Goal: Task Accomplishment & Management: Use online tool/utility

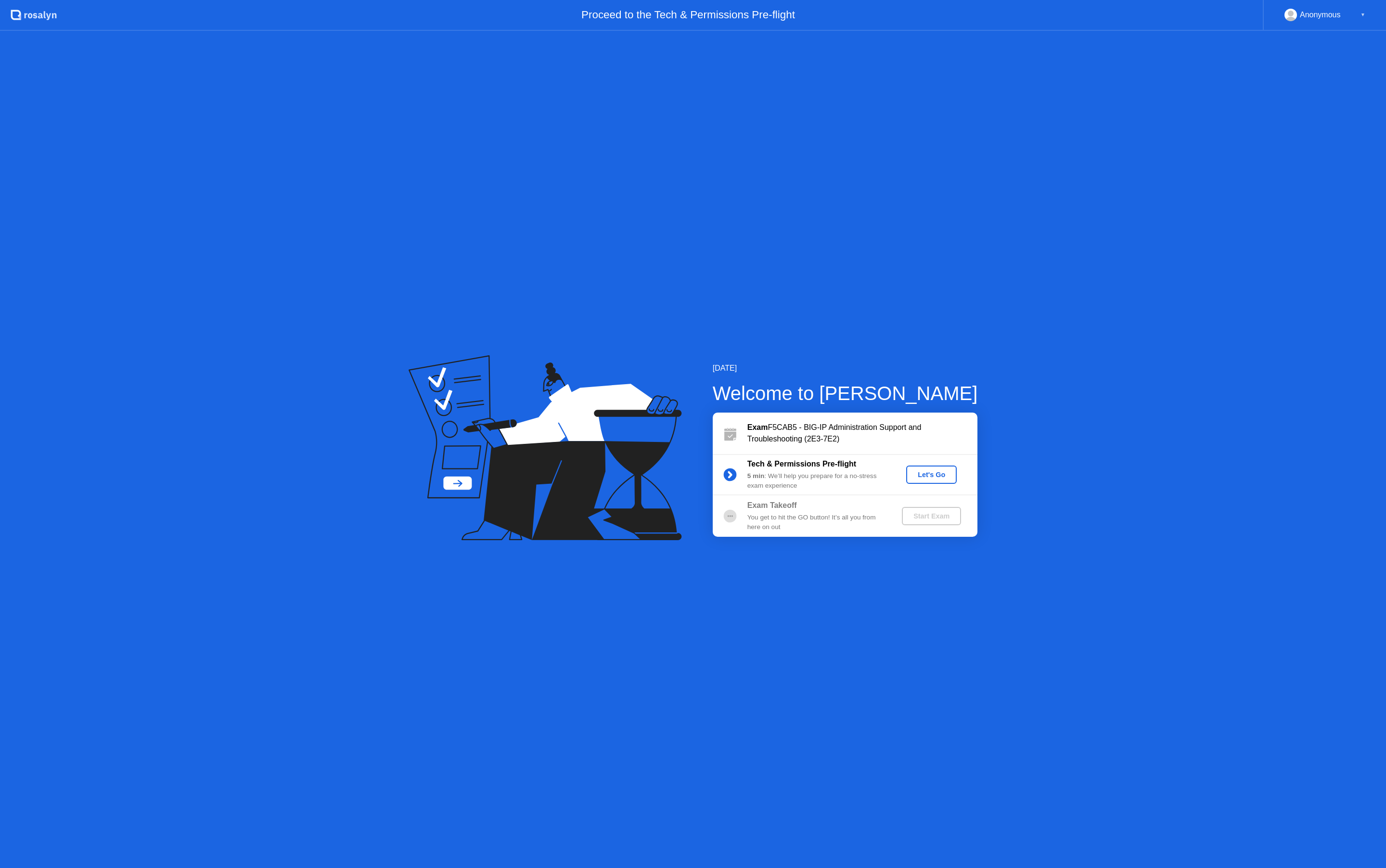
click at [928, 475] on div "Let's Go" at bounding box center [931, 474] width 43 height 7
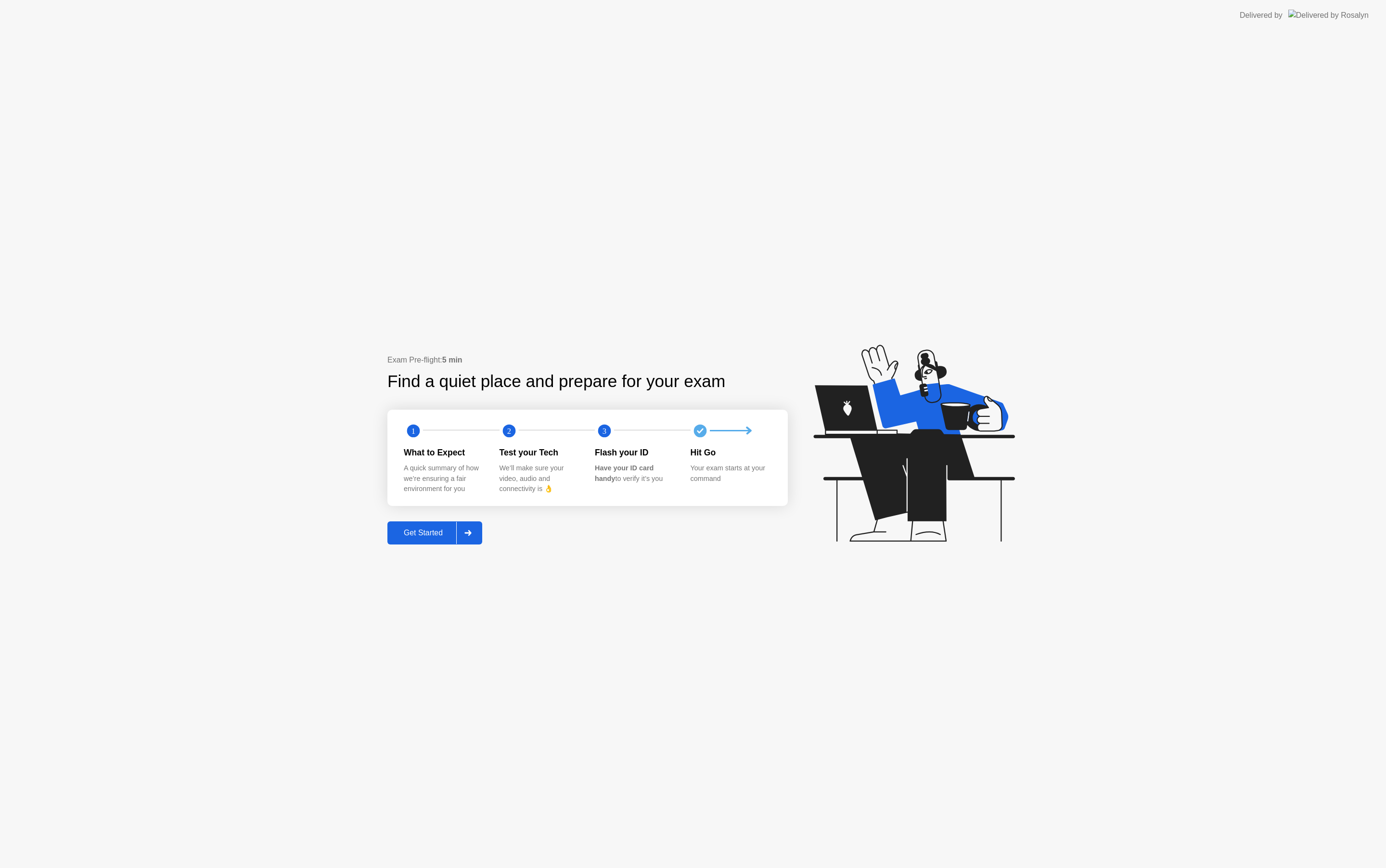
click at [427, 531] on div "Get Started" at bounding box center [423, 533] width 66 height 9
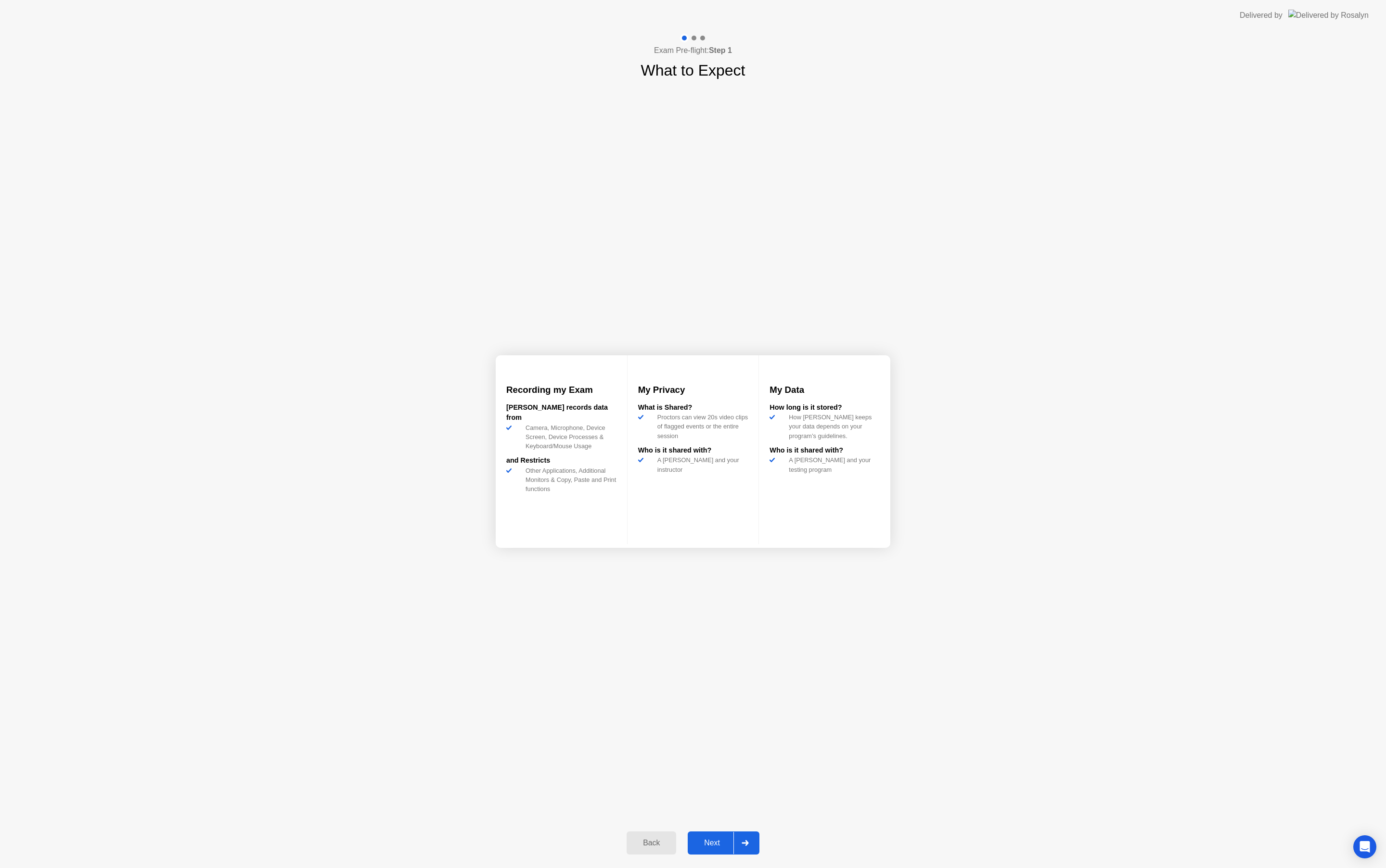
click at [714, 841] on div "Next" at bounding box center [712, 843] width 43 height 9
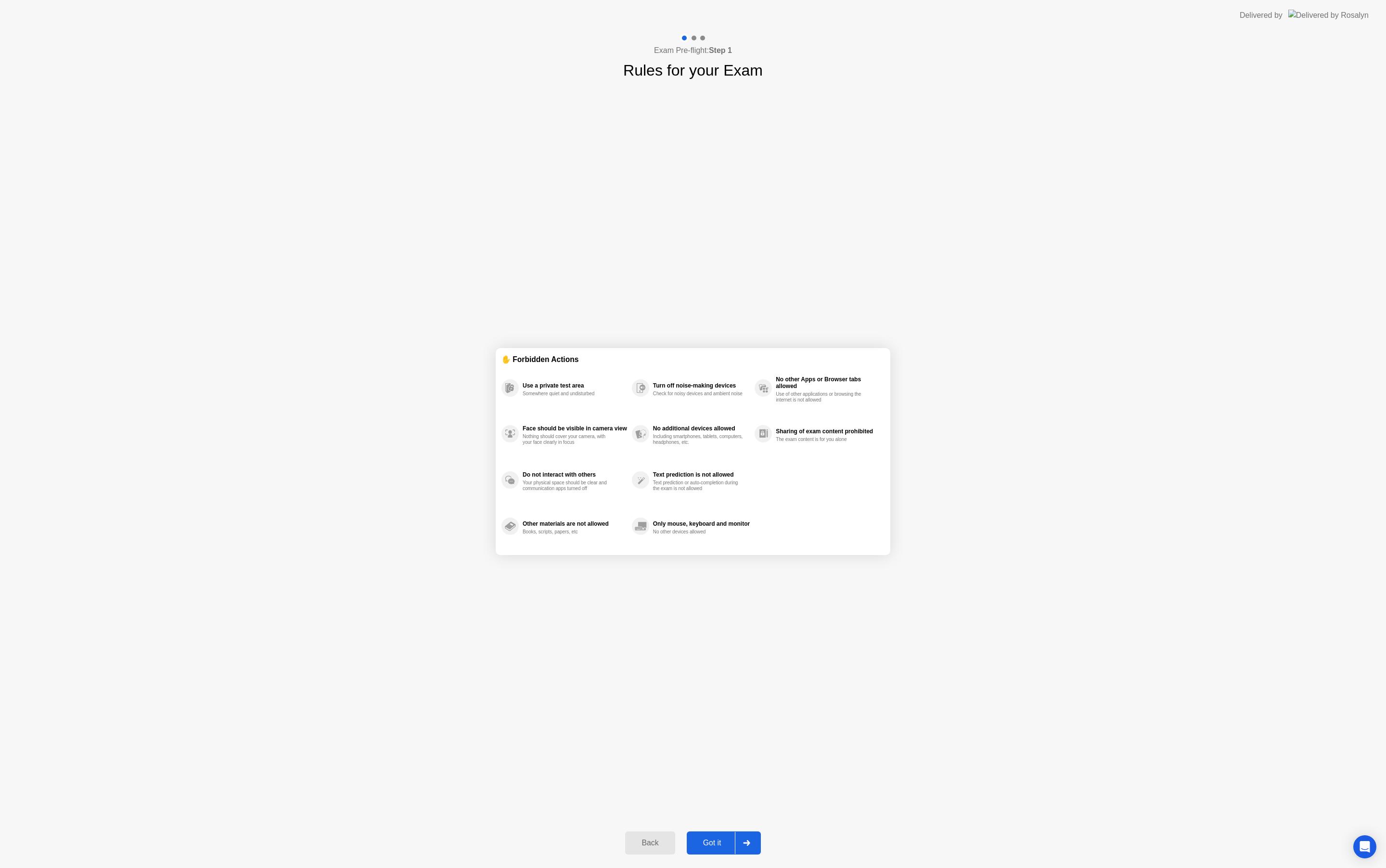
click at [714, 841] on div "Got it" at bounding box center [713, 843] width 46 height 9
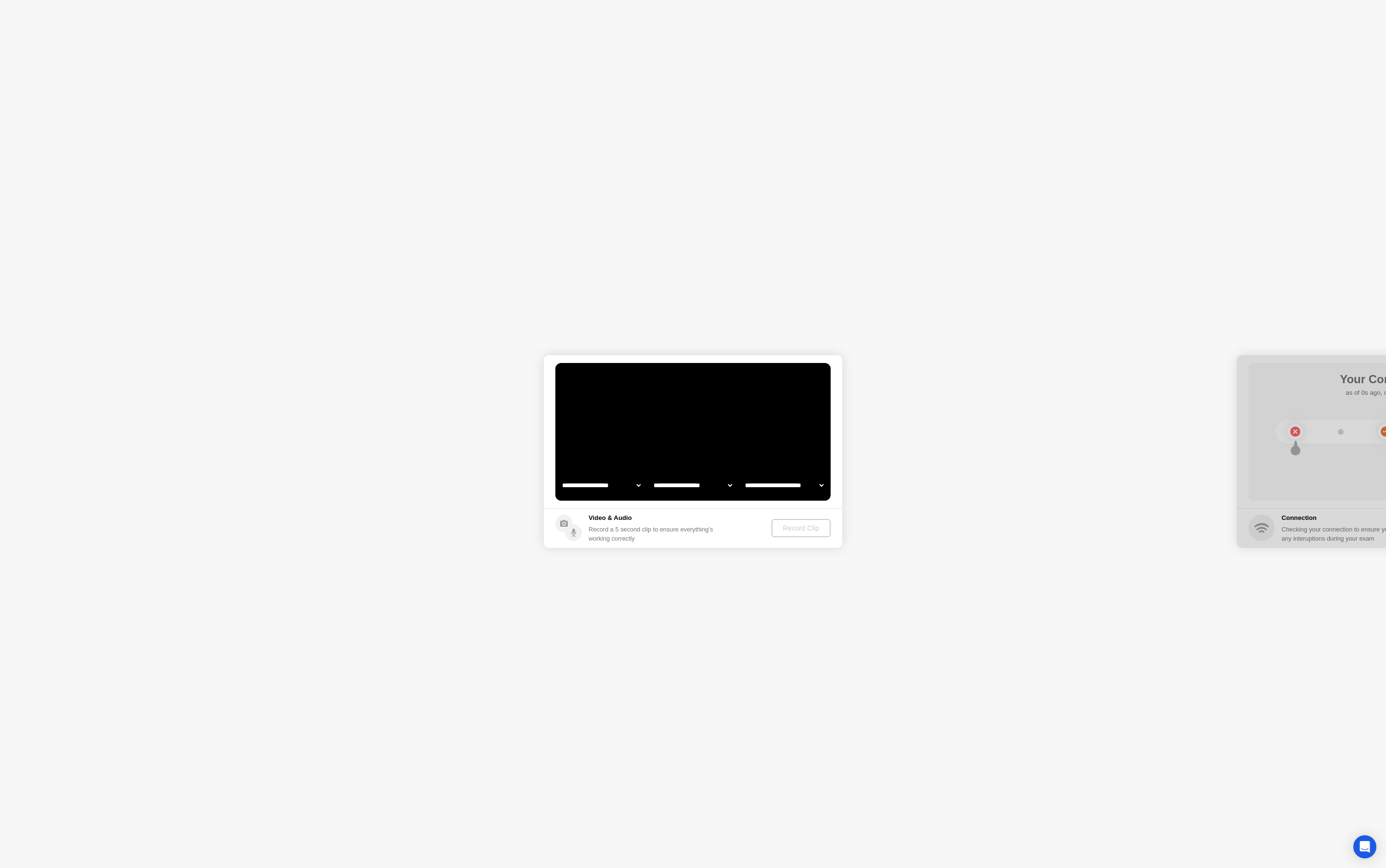
select select "**********"
select select "*******"
click at [805, 532] on div "Record Clip" at bounding box center [802, 528] width 51 height 7
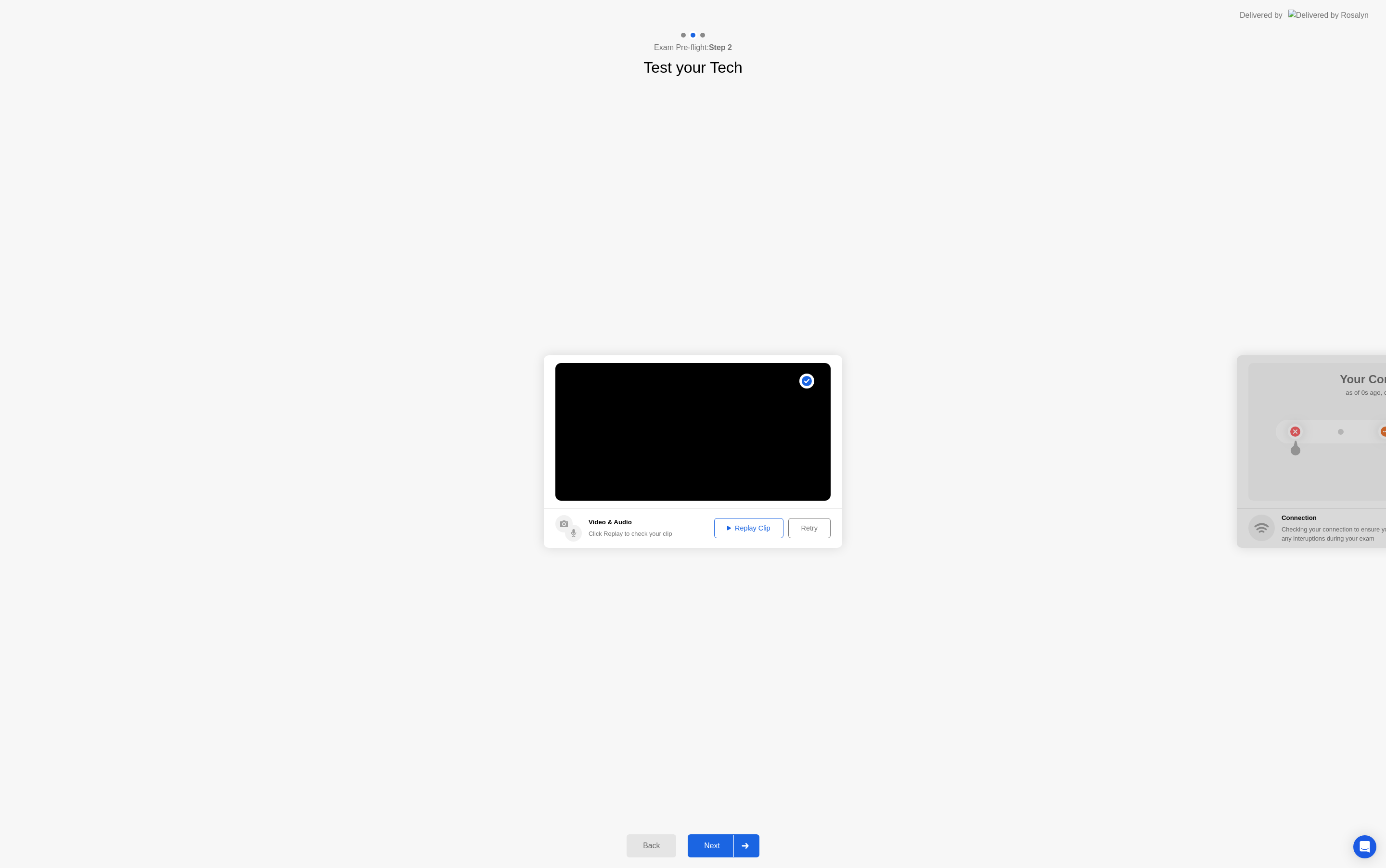
click at [754, 529] on div "Replay Clip" at bounding box center [749, 528] width 63 height 7
click at [717, 847] on div "Next" at bounding box center [712, 846] width 43 height 9
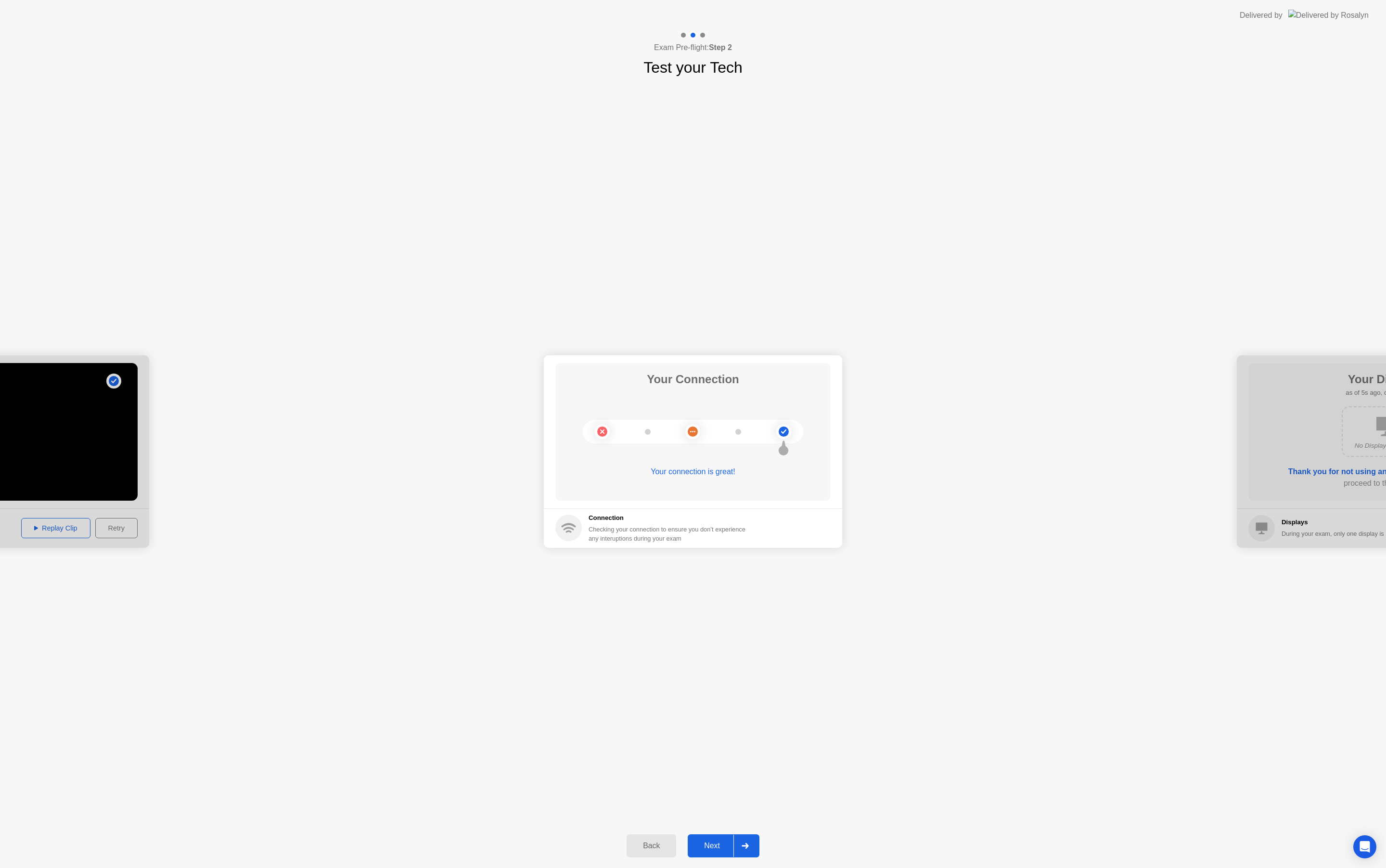
click at [717, 846] on div "Next" at bounding box center [712, 846] width 43 height 9
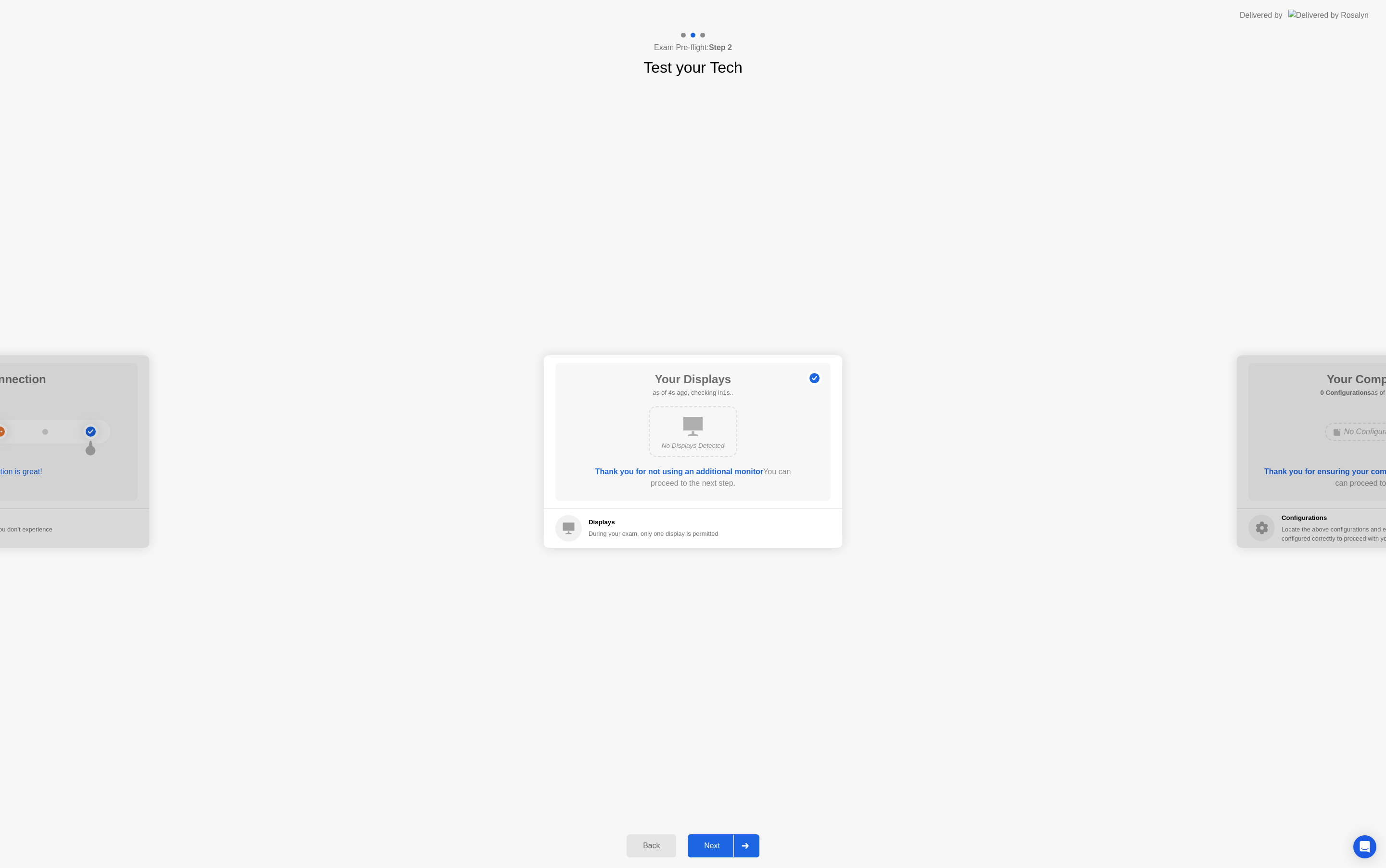
click at [717, 846] on div "Next" at bounding box center [712, 846] width 43 height 9
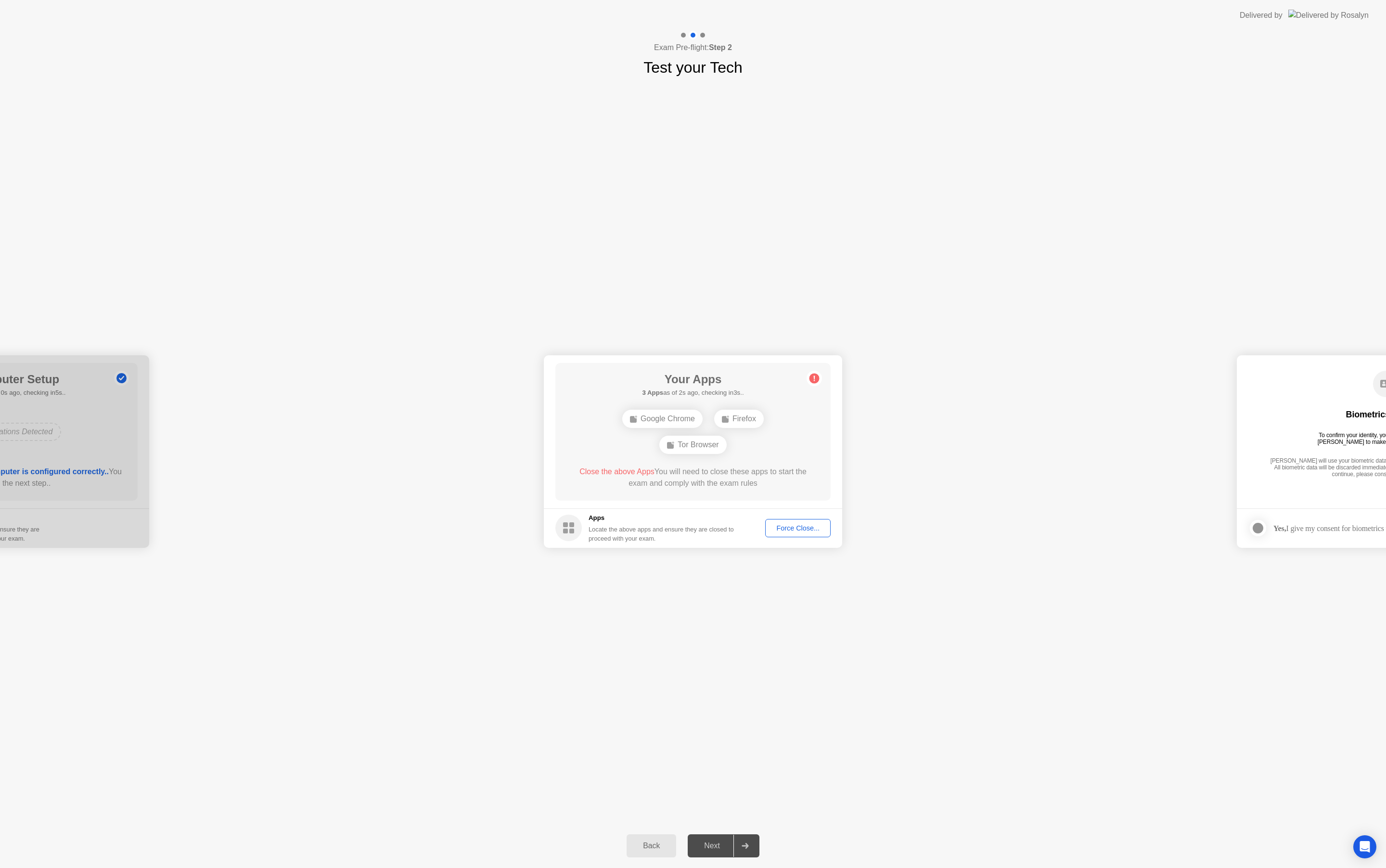
click at [801, 534] on button "Force Close..." at bounding box center [798, 528] width 66 height 18
click at [720, 853] on button "Next" at bounding box center [723, 845] width 72 height 23
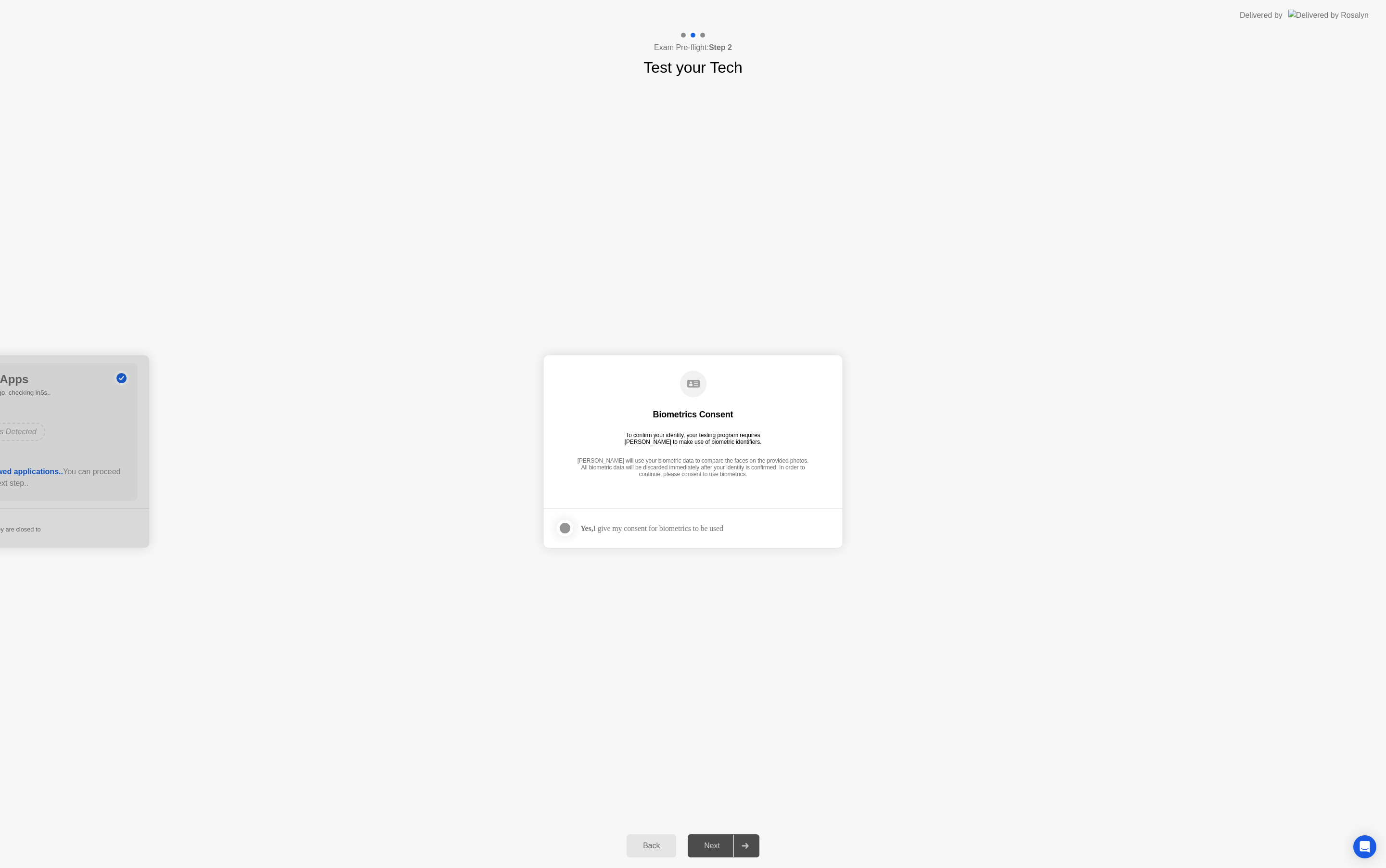
click at [564, 524] on div at bounding box center [564, 528] width 12 height 12
click at [712, 843] on div "Next" at bounding box center [712, 846] width 43 height 9
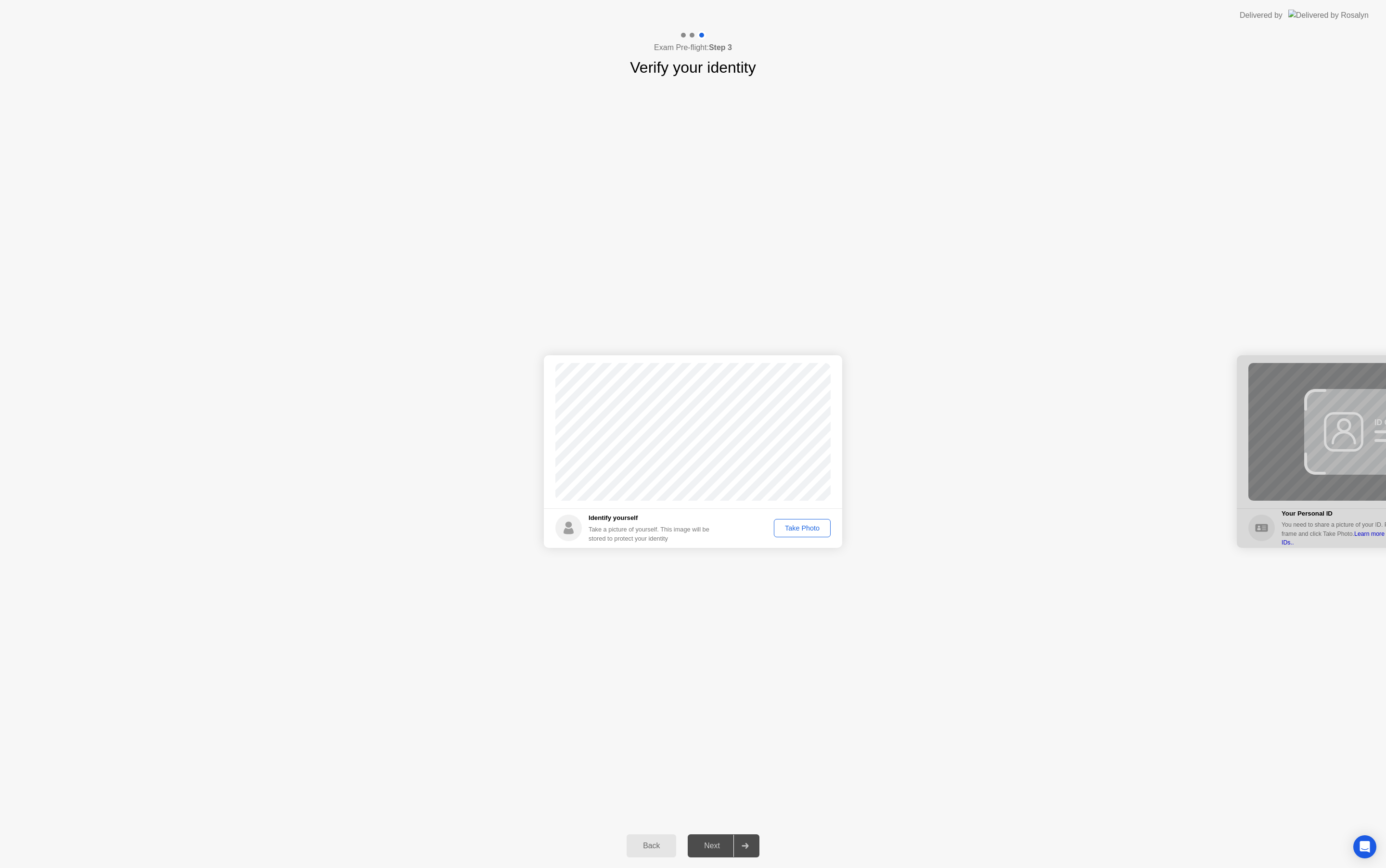
click at [801, 526] on div "Take Photo" at bounding box center [802, 528] width 50 height 7
click at [712, 848] on div "Next" at bounding box center [712, 846] width 43 height 9
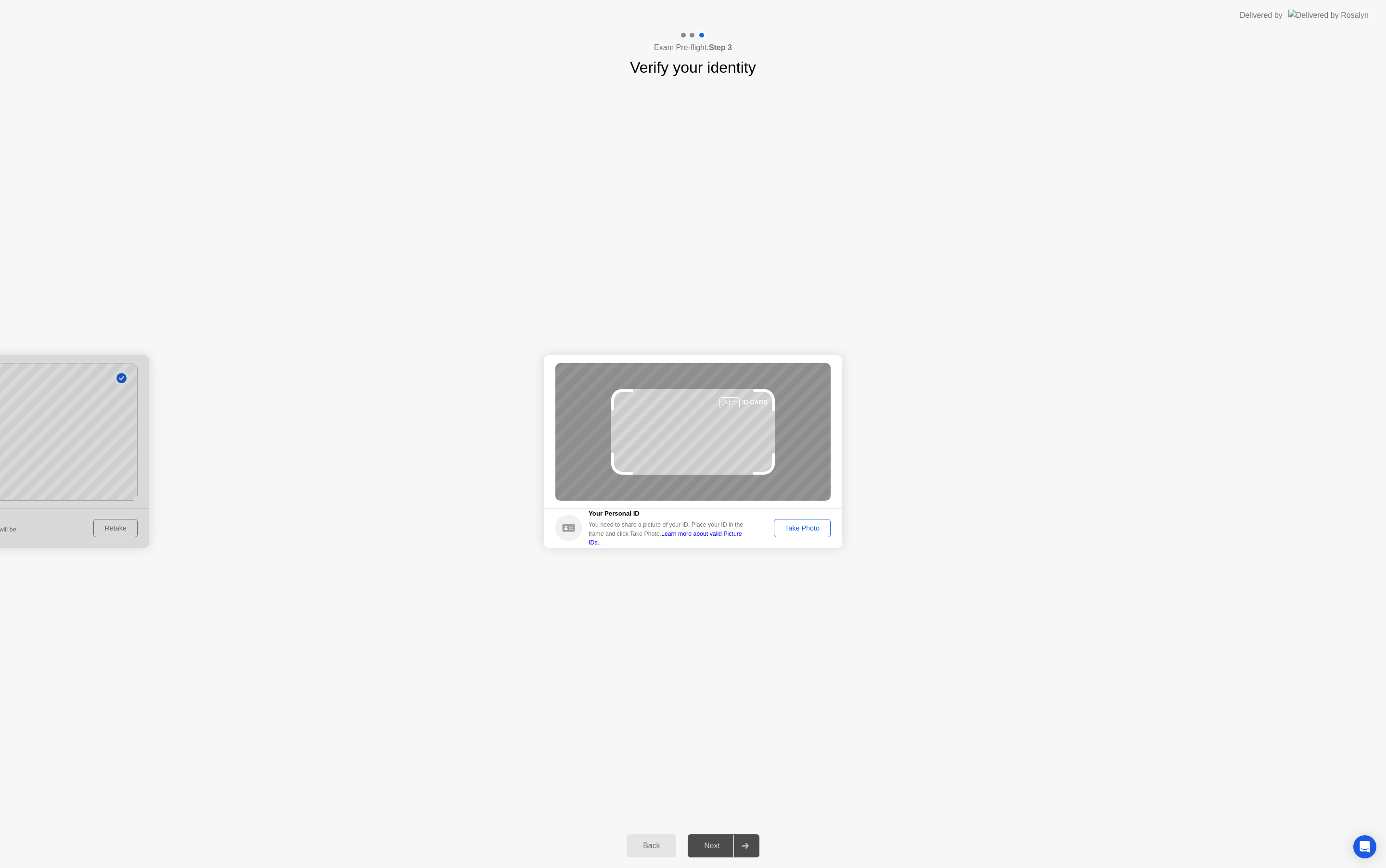
click at [803, 532] on div "Take Photo" at bounding box center [802, 528] width 50 height 7
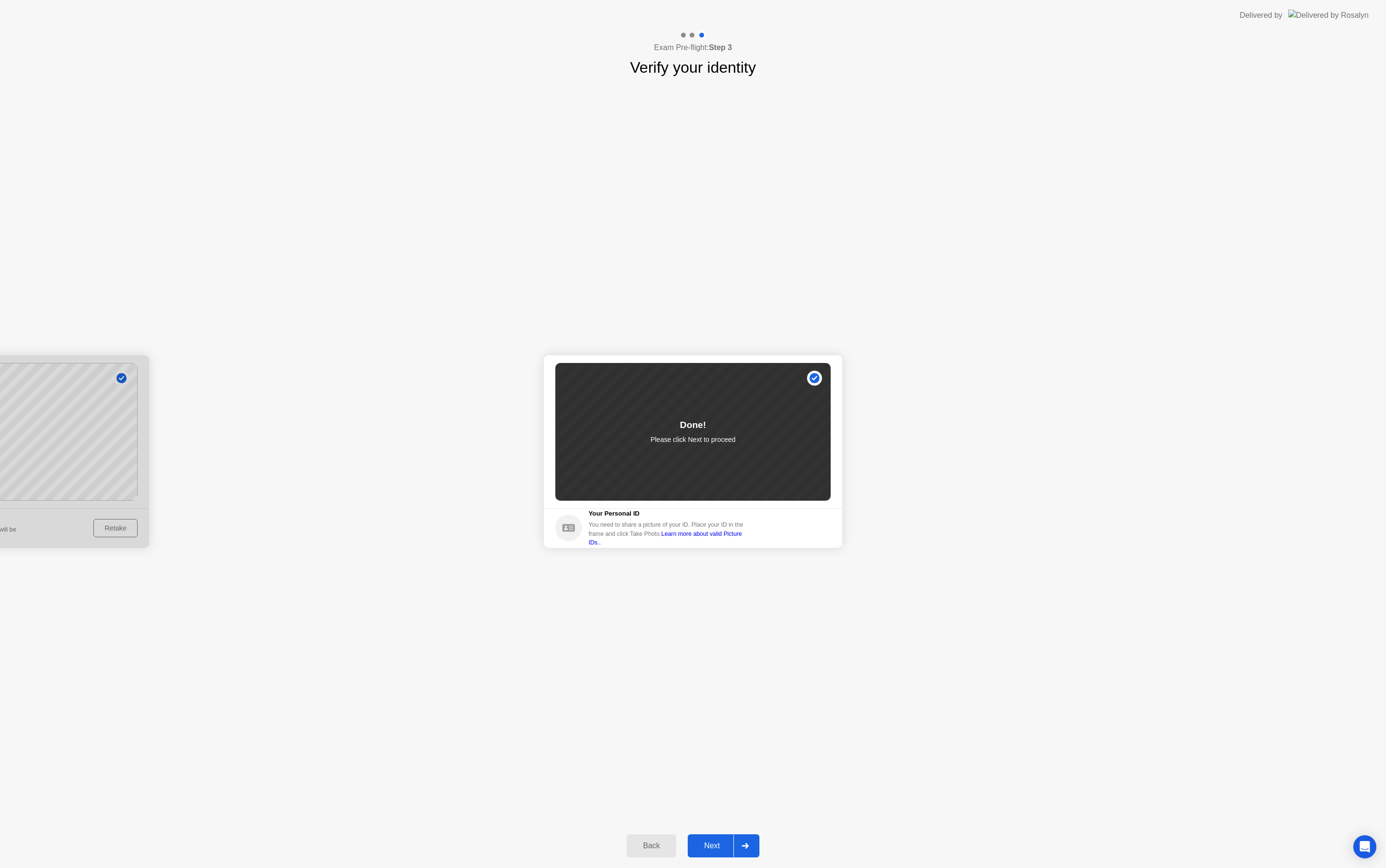
click at [719, 837] on button "Next" at bounding box center [723, 845] width 72 height 23
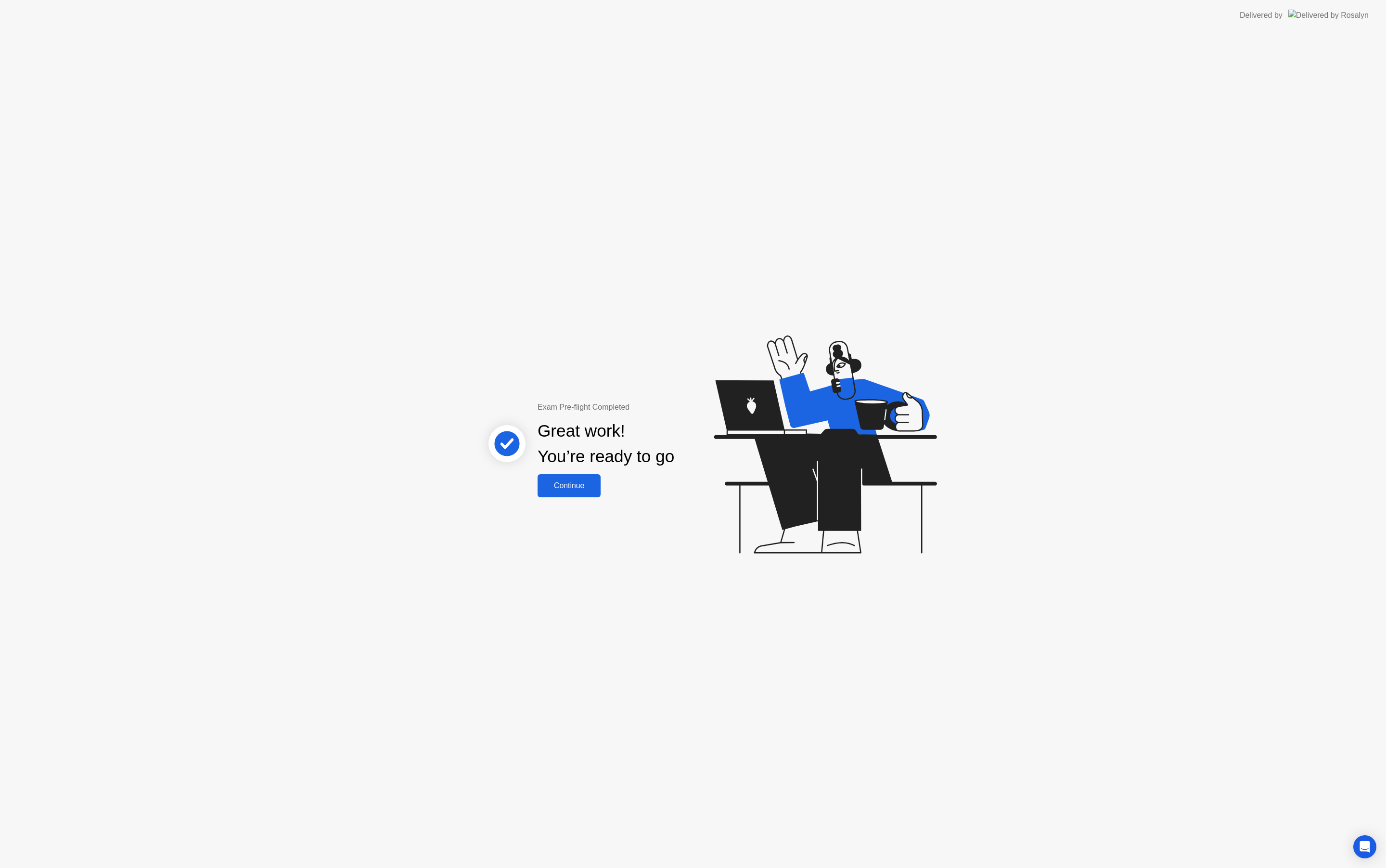
click at [583, 490] on div "Continue" at bounding box center [569, 486] width 57 height 9
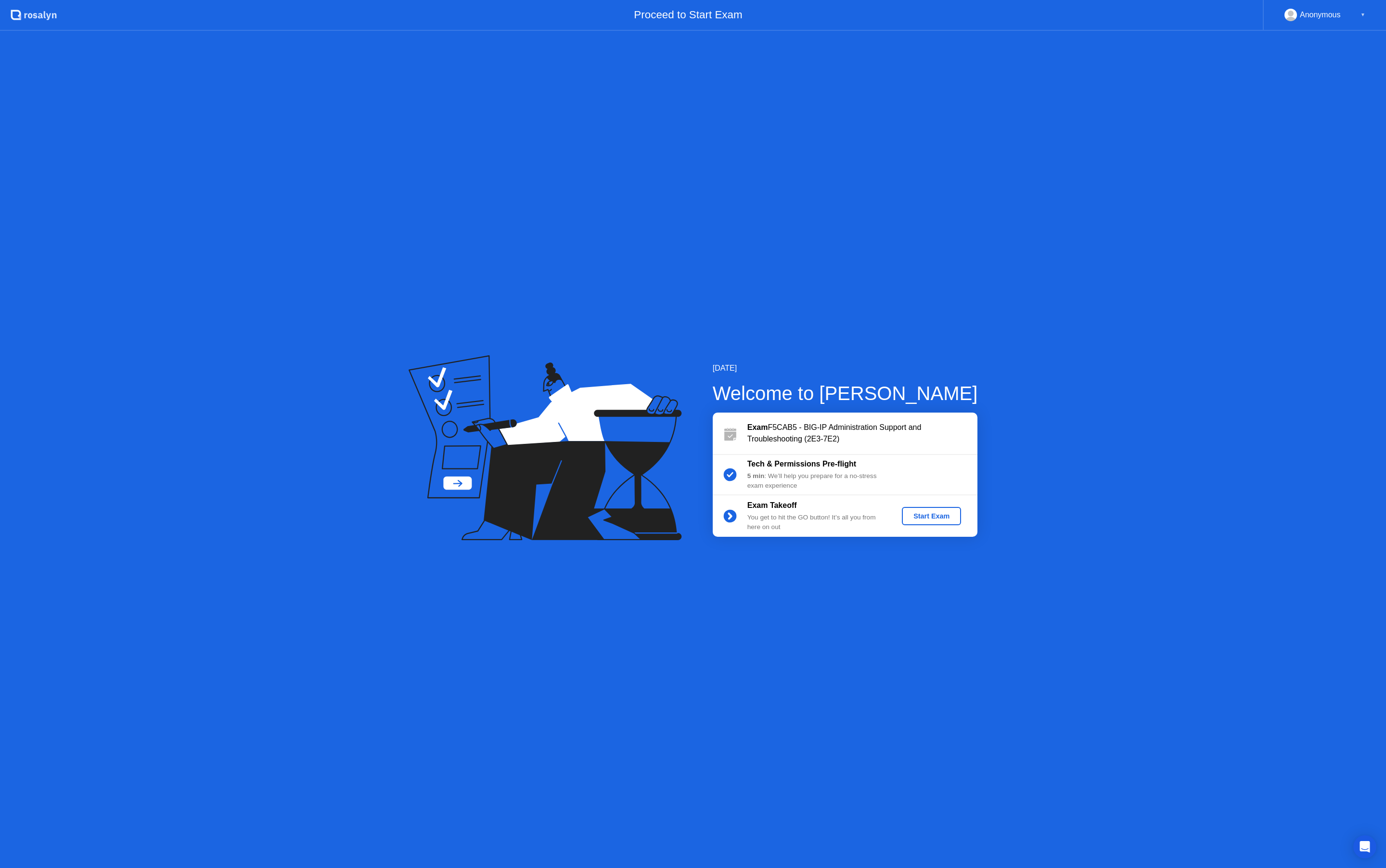
click at [938, 517] on div "Start Exam" at bounding box center [932, 516] width 51 height 7
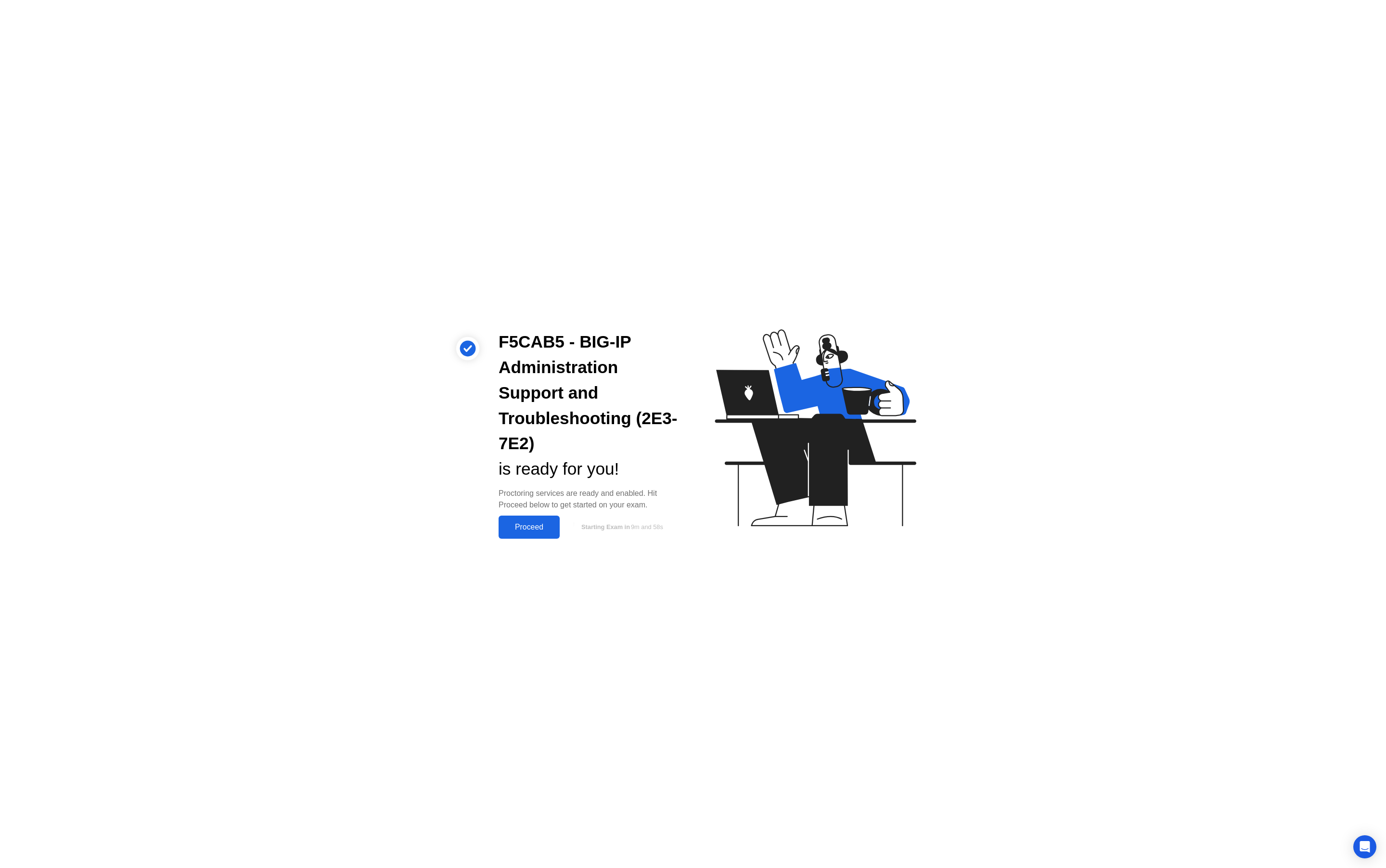
click at [532, 527] on div "Proceed" at bounding box center [529, 527] width 56 height 9
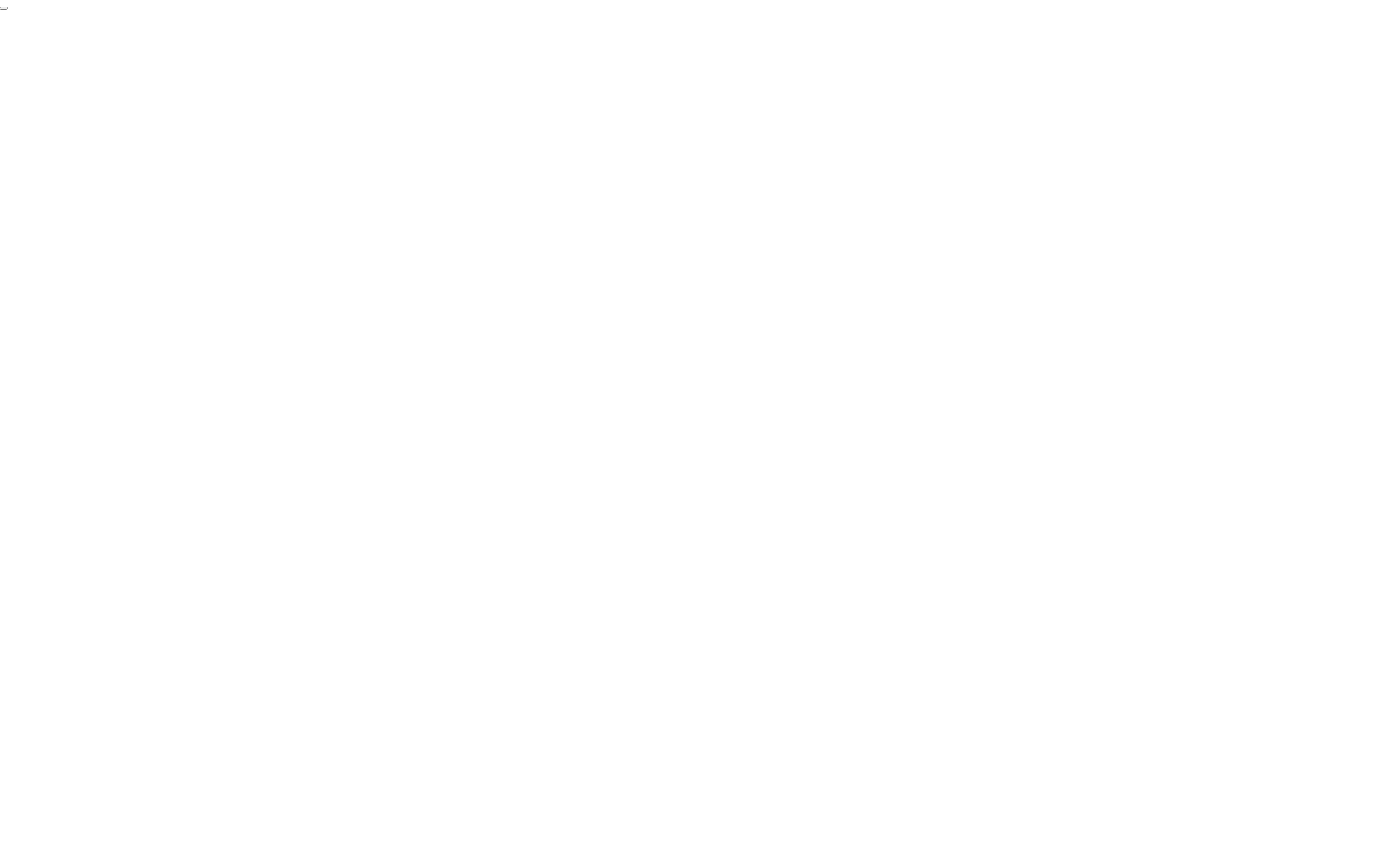
click at [7, 10] on button "End Proctoring Session" at bounding box center [4, 7] width 7 height 3
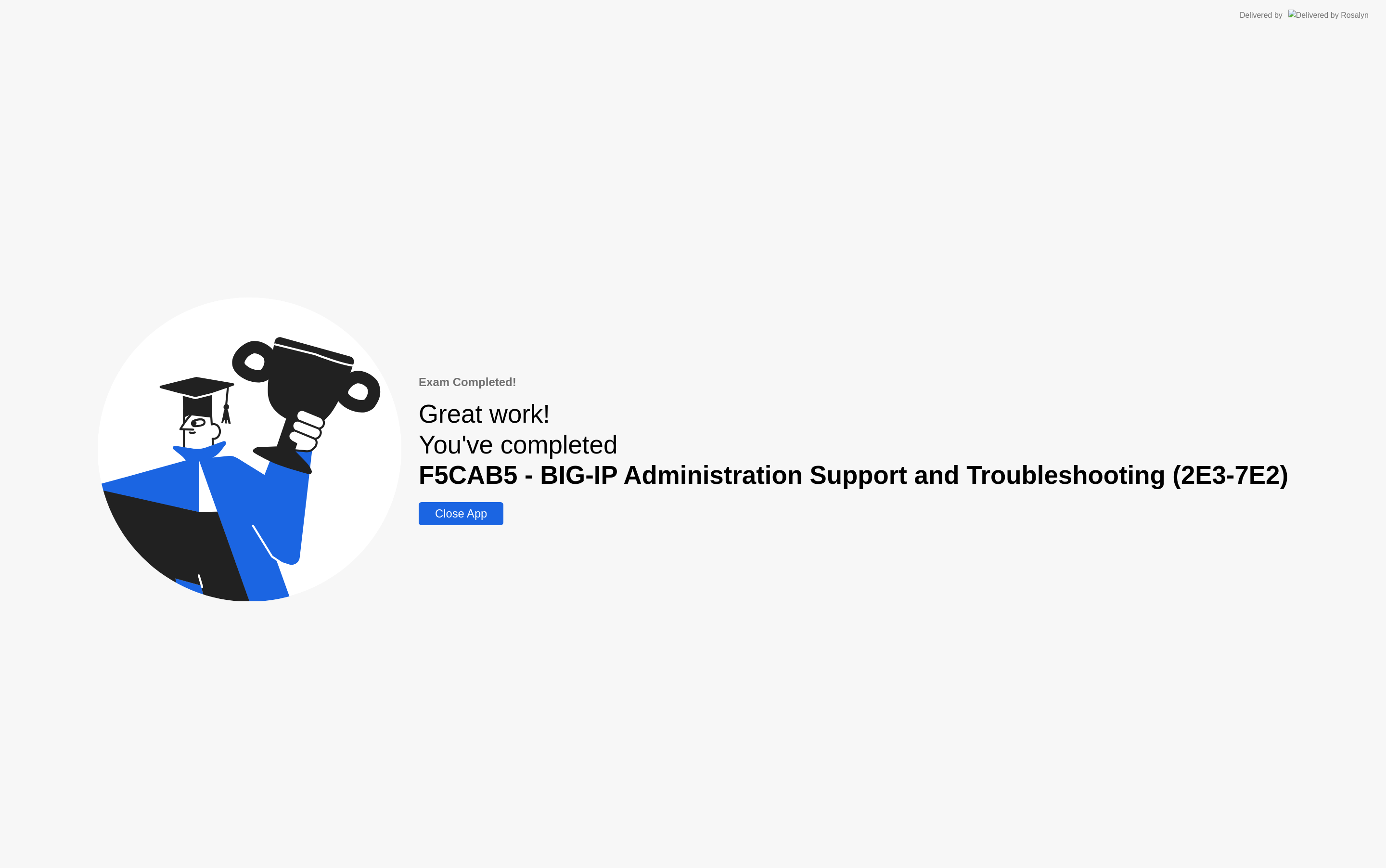
click at [481, 511] on div "Close App" at bounding box center [460, 513] width 79 height 14
